Goal: Task Accomplishment & Management: Manage account settings

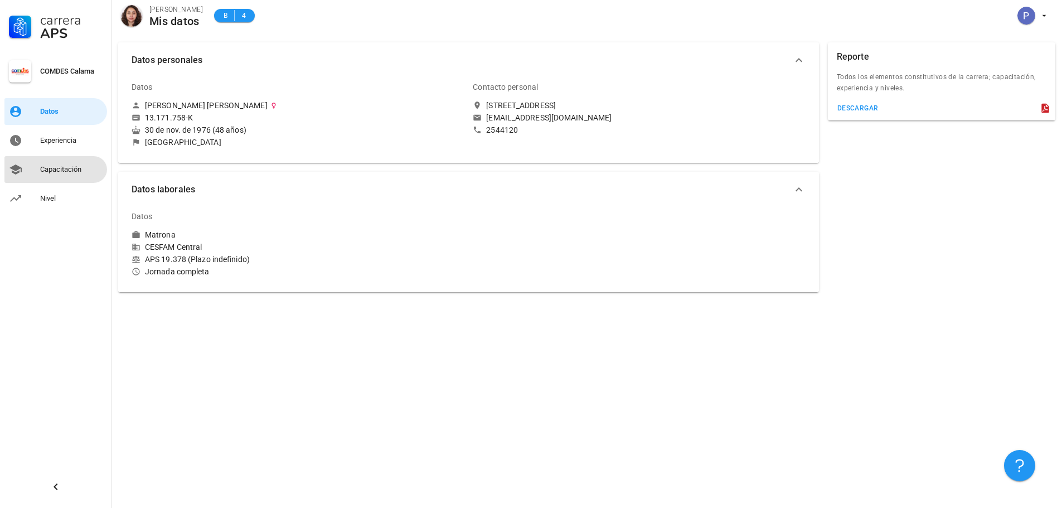
click at [49, 168] on div "Capacitación" at bounding box center [71, 169] width 62 height 9
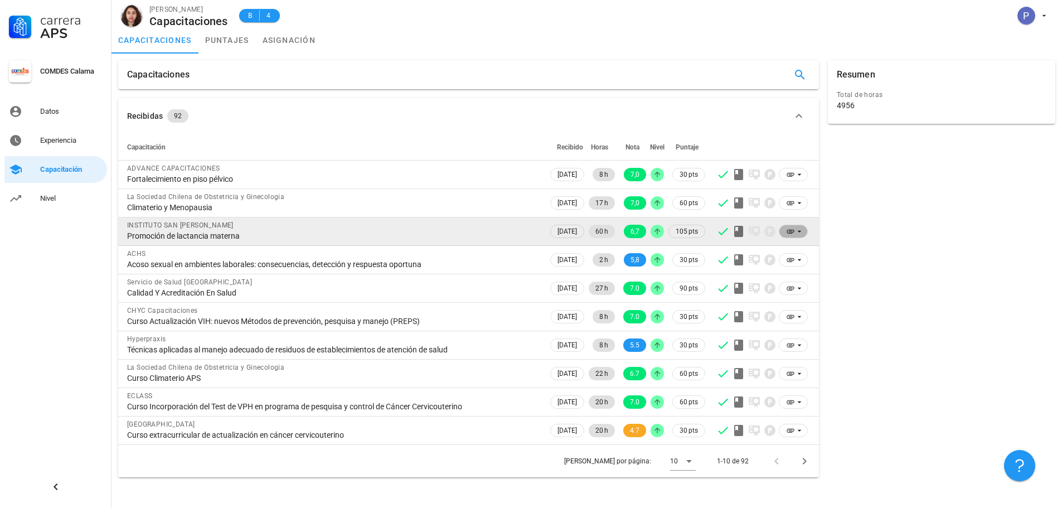
click at [792, 232] on icon at bounding box center [790, 232] width 7 height 4
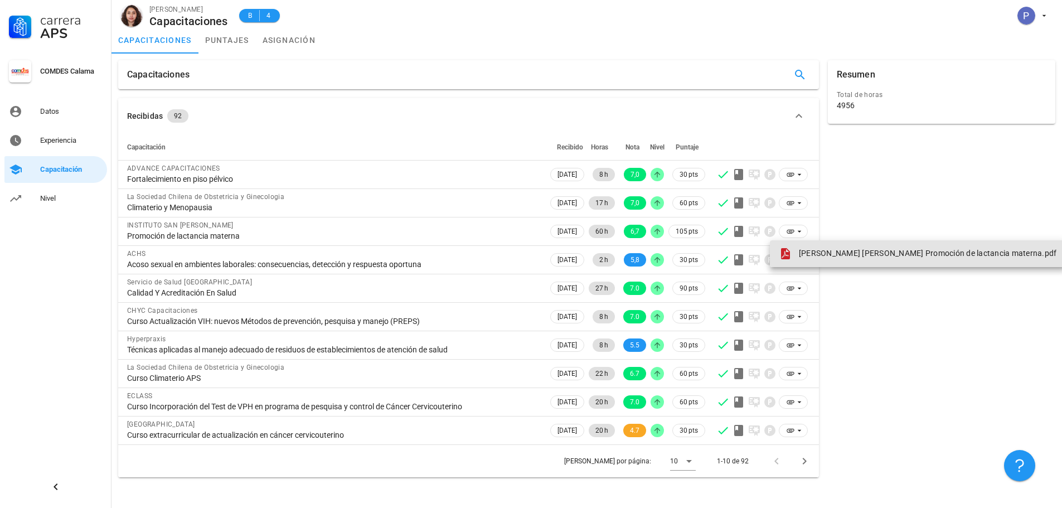
click at [808, 253] on span "[PERSON_NAME] [PERSON_NAME] Promoción de lactancia materna.pdf" at bounding box center [928, 253] width 258 height 9
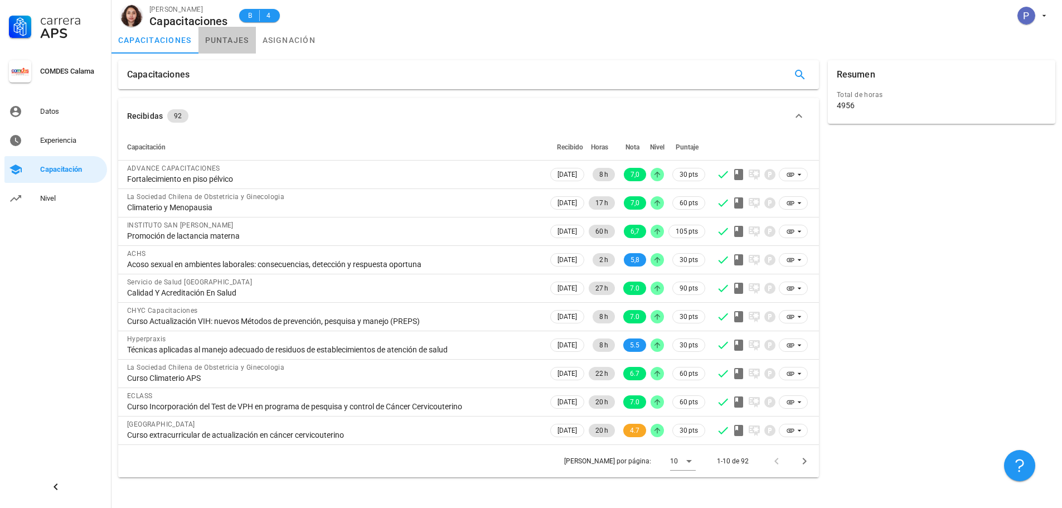
click at [225, 37] on link "puntajes" at bounding box center [227, 40] width 57 height 27
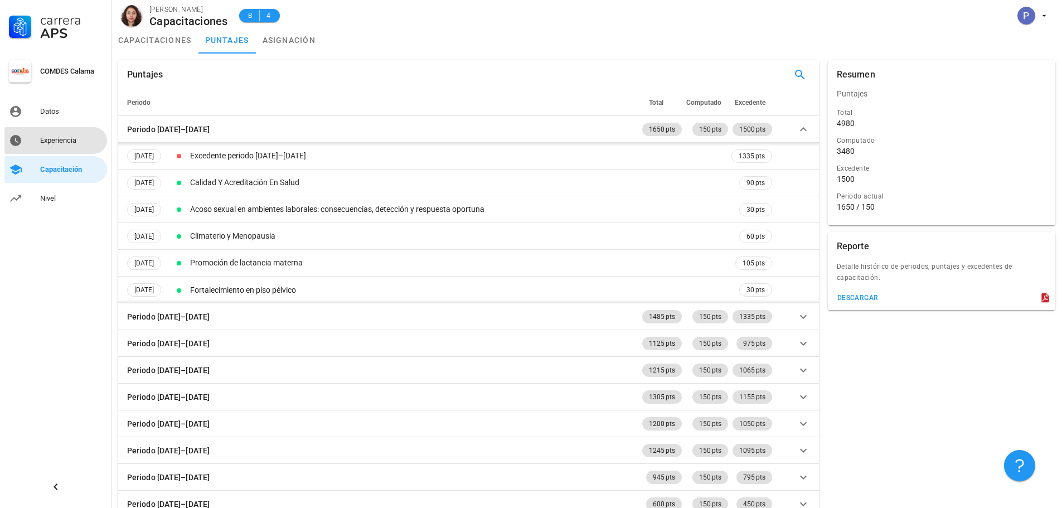
click at [52, 142] on div "Experiencia" at bounding box center [71, 140] width 62 height 9
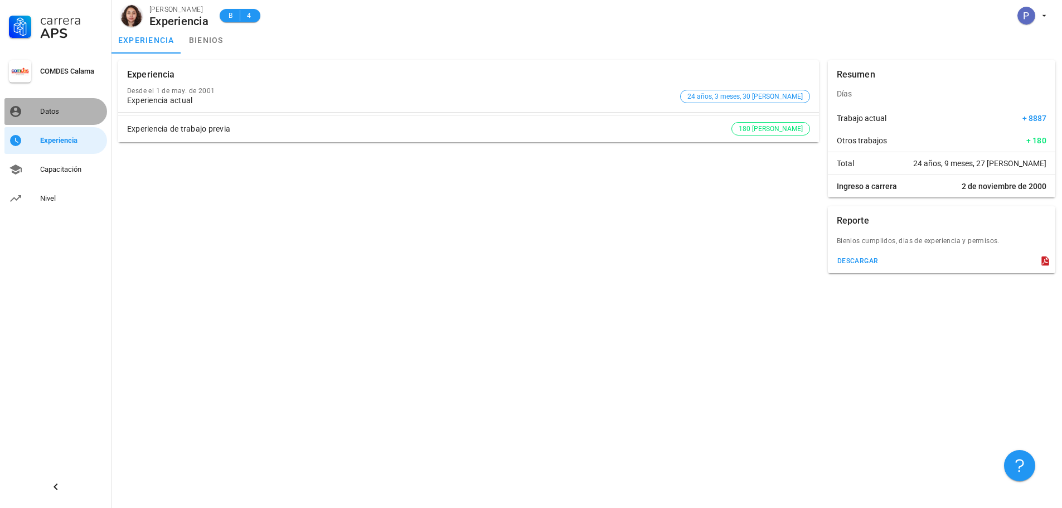
click at [61, 102] on link "Datos" at bounding box center [55, 111] width 103 height 27
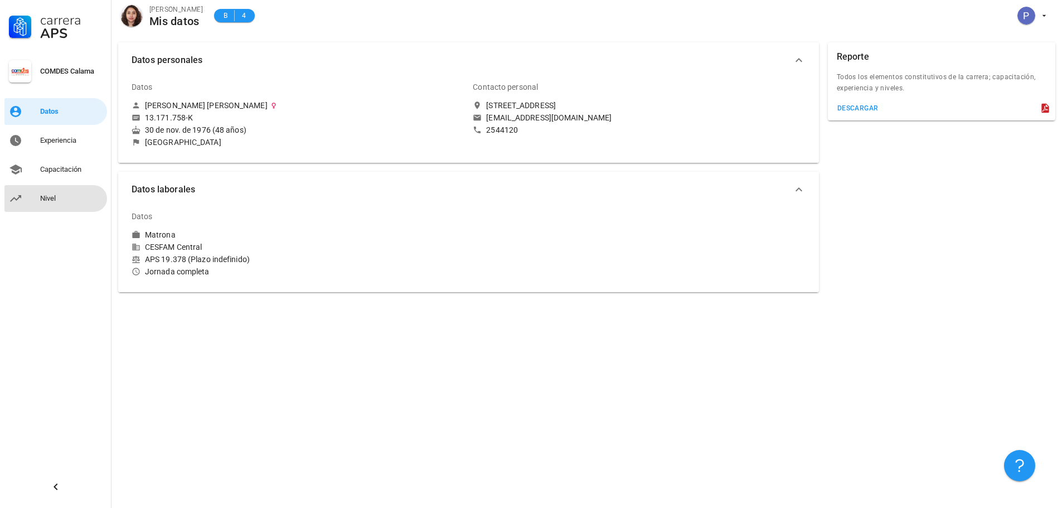
click at [49, 193] on div "Nivel" at bounding box center [71, 199] width 62 height 18
